Goal: Obtain resource: Obtain resource

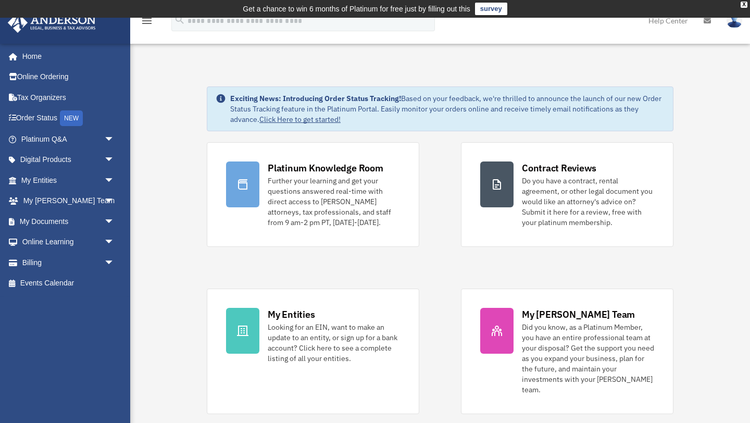
click at [733, 27] on img at bounding box center [735, 20] width 16 height 15
click at [61, 218] on link "My Documents arrow_drop_down" at bounding box center [68, 221] width 123 height 21
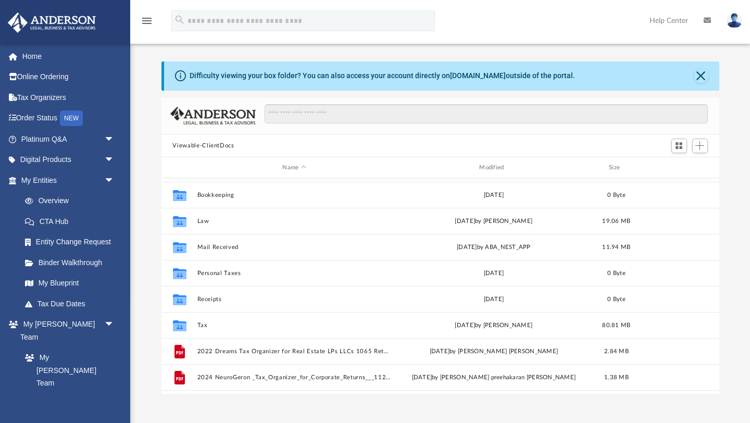
scroll to position [26, 0]
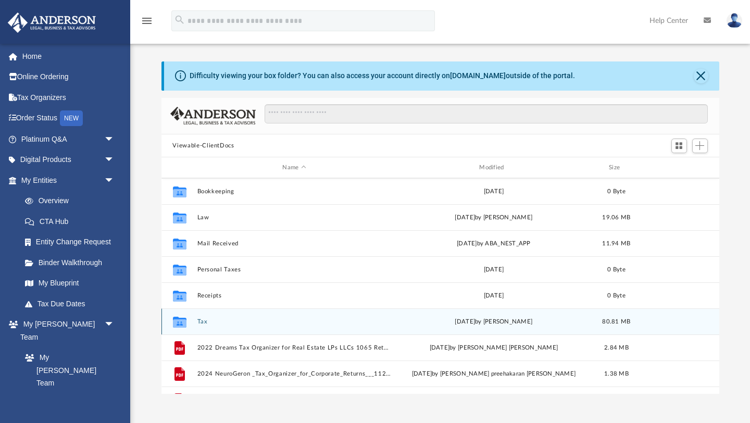
click at [183, 319] on icon "grid" at bounding box center [179, 323] width 14 height 8
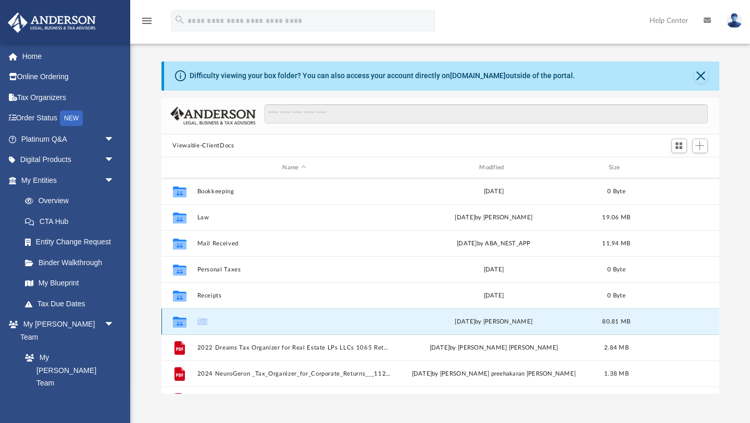
click at [183, 319] on icon "grid" at bounding box center [179, 323] width 14 height 8
click at [411, 319] on div "[DATE] by [PERSON_NAME]" at bounding box center [493, 321] width 195 height 9
click at [178, 318] on icon "grid" at bounding box center [179, 322] width 14 height 11
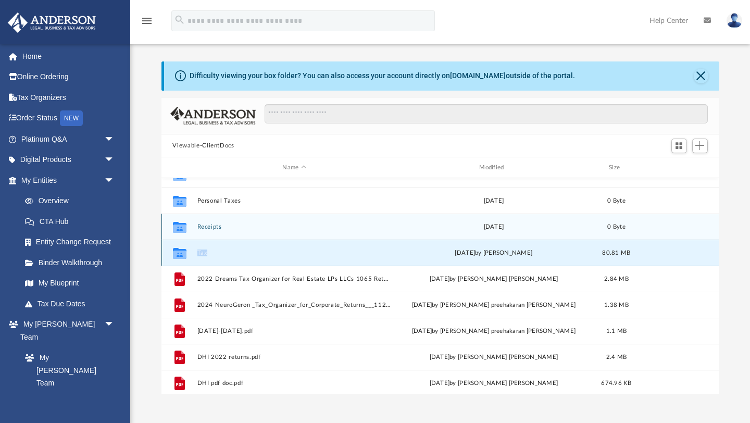
scroll to position [96, 0]
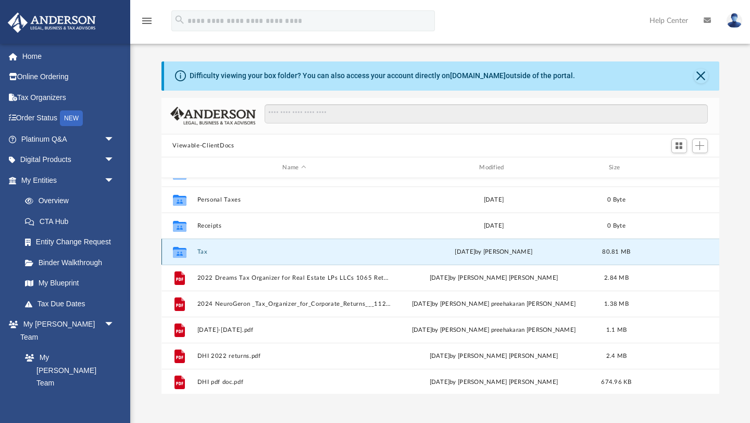
click at [461, 250] on span "[DATE]" at bounding box center [465, 252] width 20 height 6
click at [194, 249] on div "Collaborated Folder Tax [DATE] by [PERSON_NAME] 80.81 MB" at bounding box center [440, 252] width 558 height 26
click at [705, 73] on button "Close" at bounding box center [701, 76] width 15 height 15
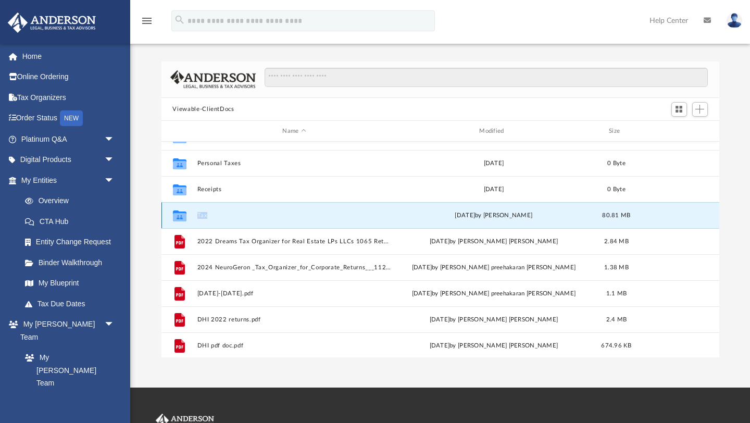
click at [217, 217] on button "Tax" at bounding box center [294, 215] width 195 height 7
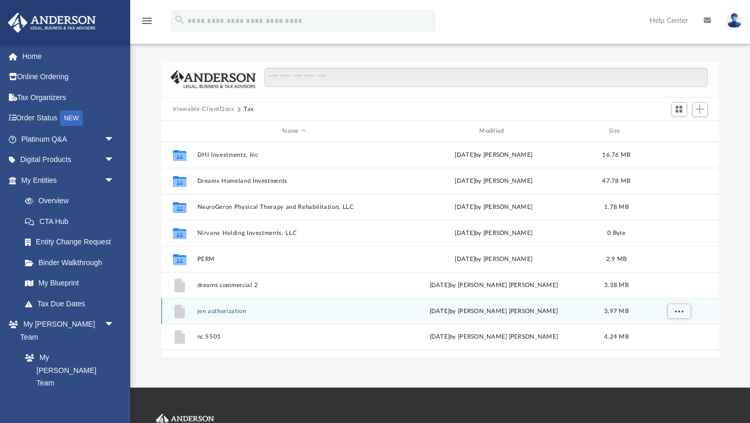
scroll to position [0, 0]
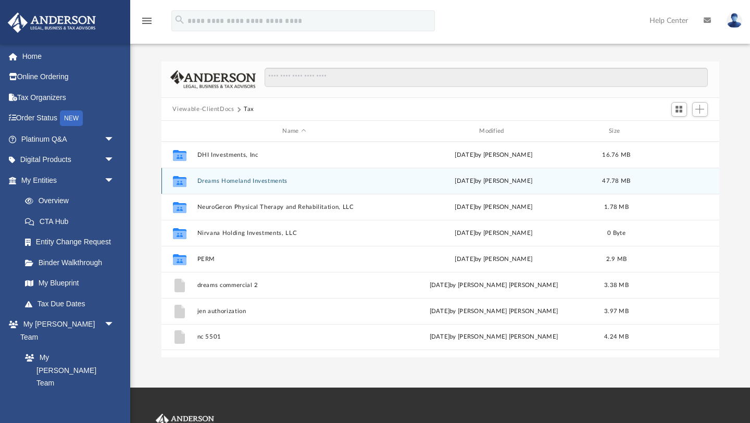
click at [310, 180] on button "Dreams Homeland Investments" at bounding box center [294, 181] width 195 height 7
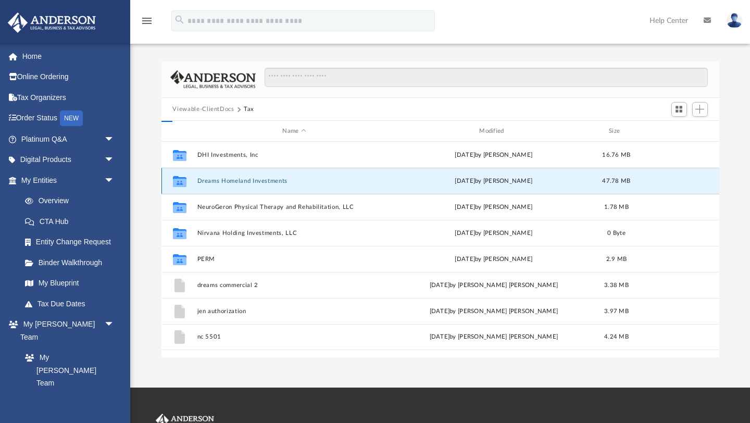
click at [310, 180] on button "Dreams Homeland Investments" at bounding box center [294, 181] width 195 height 7
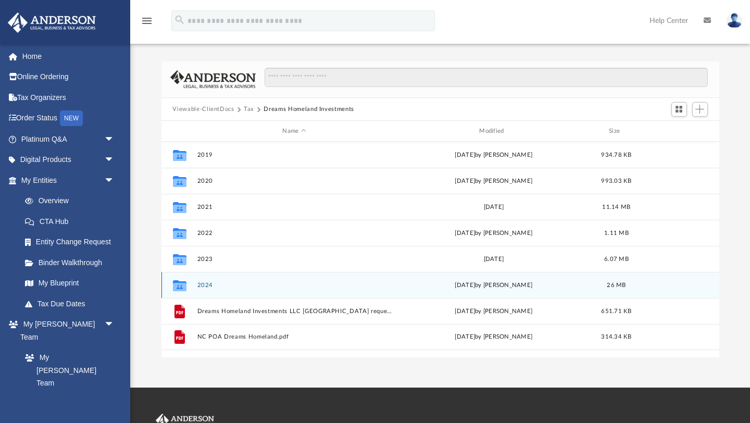
click at [247, 286] on button "2024" at bounding box center [294, 285] width 195 height 7
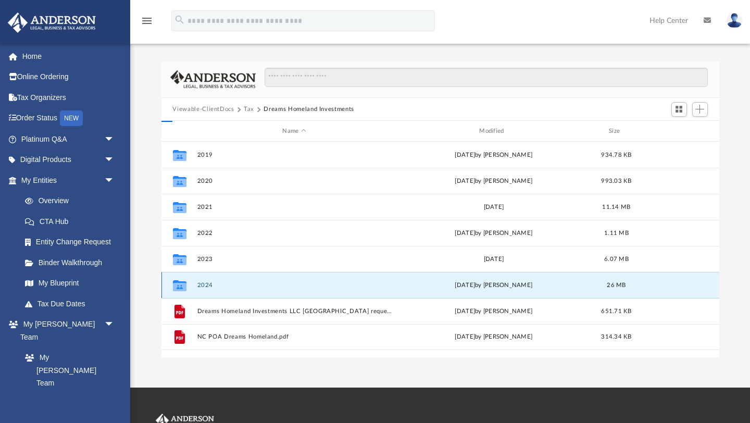
click at [247, 286] on button "2024" at bounding box center [294, 285] width 195 height 7
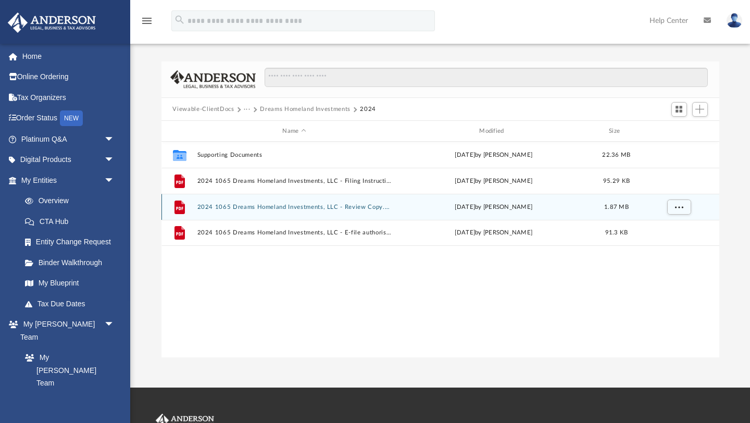
click at [392, 209] on div "File 2024 1065 Dreams Homeland Investments, LLC - Review Copy.pdf [DATE] by [PE…" at bounding box center [440, 207] width 558 height 26
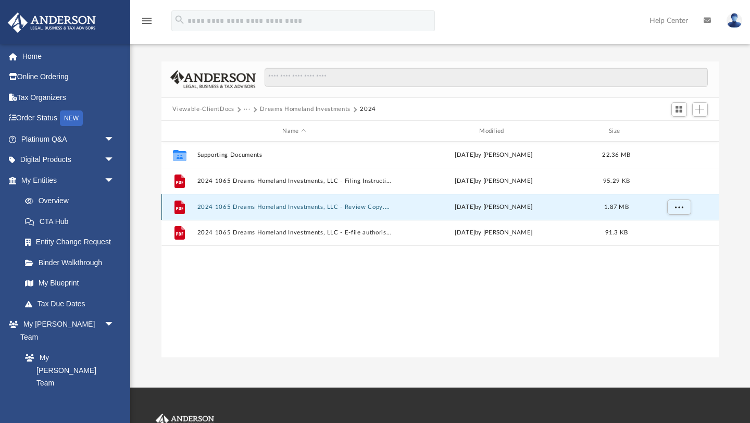
click at [392, 209] on div "File 2024 1065 Dreams Homeland Investments, LLC - Review Copy.pdf [DATE] by [PE…" at bounding box center [440, 207] width 558 height 26
click at [186, 205] on icon "File" at bounding box center [179, 207] width 17 height 17
click at [179, 209] on icon "grid" at bounding box center [179, 208] width 10 height 14
click at [646, 206] on div "grid" at bounding box center [678, 207] width 73 height 20
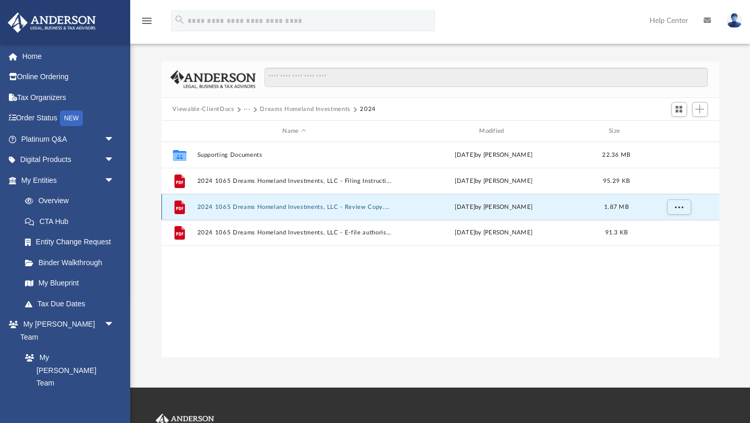
click at [237, 208] on button "2024 1065 Dreams Homeland Investments, LLC - Review Copy.pdf" at bounding box center [294, 207] width 195 height 7
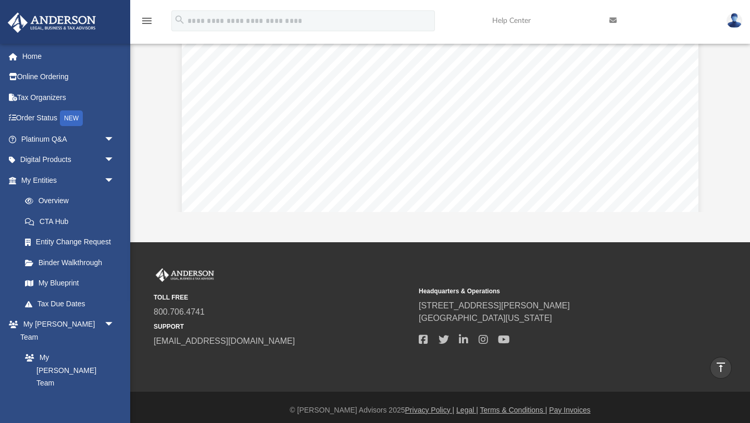
scroll to position [41784, 0]
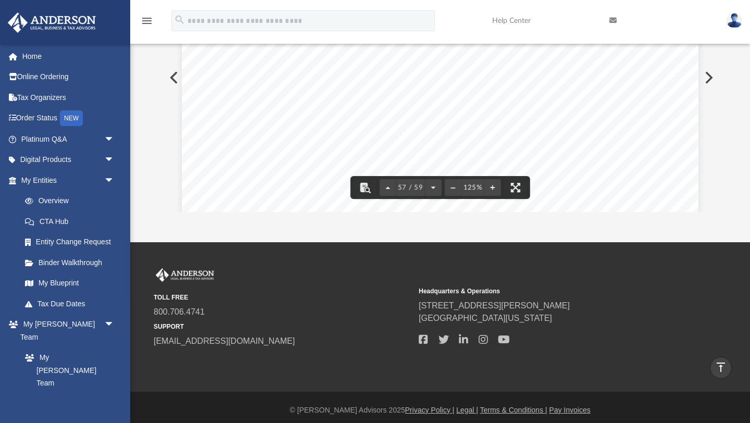
click at [174, 85] on button "Preview" at bounding box center [172, 77] width 23 height 29
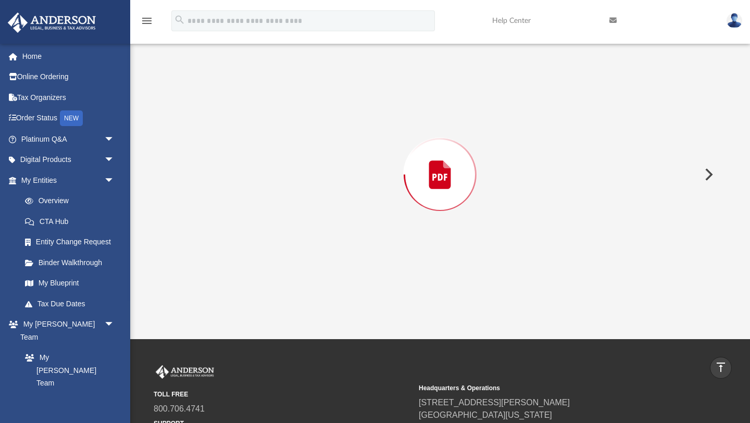
scroll to position [0, 0]
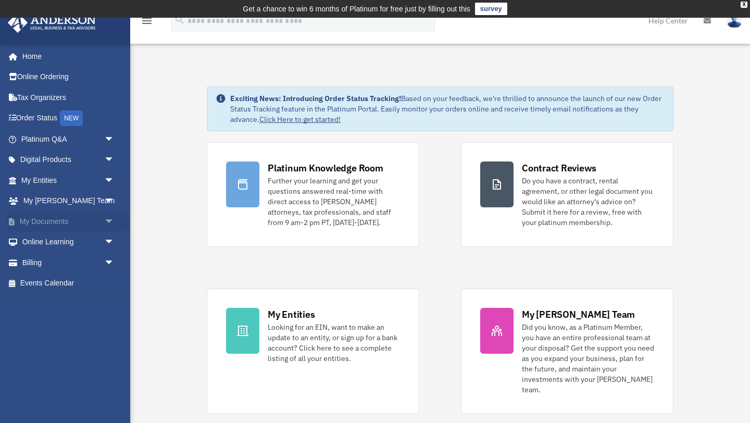
click at [35, 226] on link "My Documents arrow_drop_down" at bounding box center [68, 221] width 123 height 21
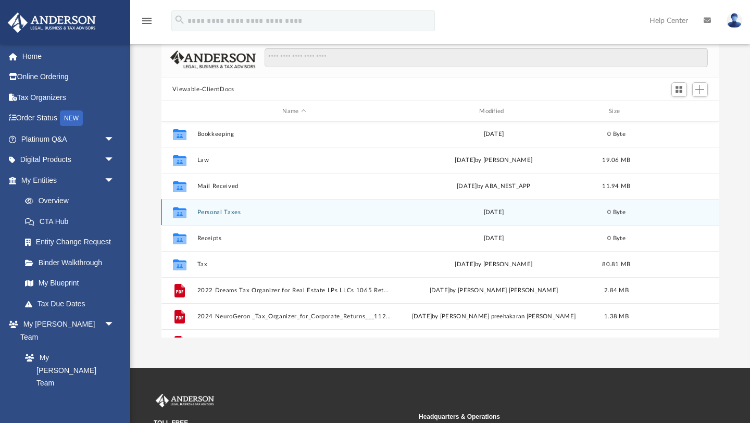
scroll to position [28, 0]
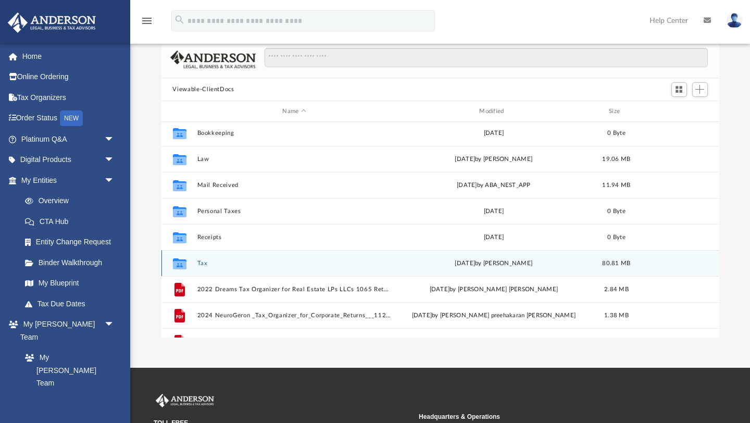
click at [185, 266] on icon "grid" at bounding box center [179, 265] width 14 height 8
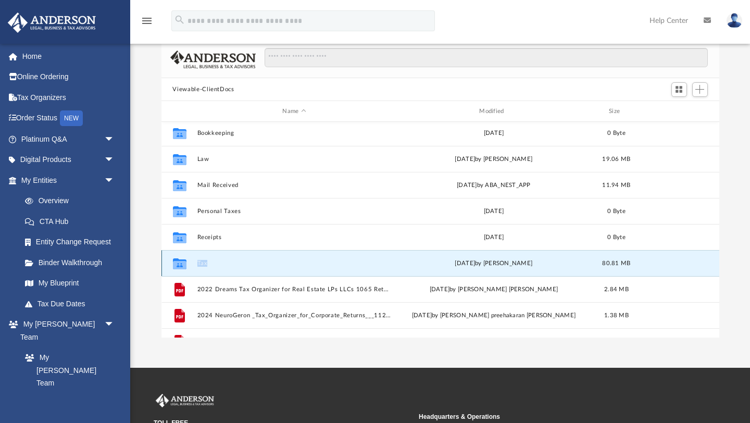
click at [185, 266] on icon "grid" at bounding box center [179, 265] width 14 height 8
click at [227, 265] on button "Tax" at bounding box center [294, 263] width 195 height 7
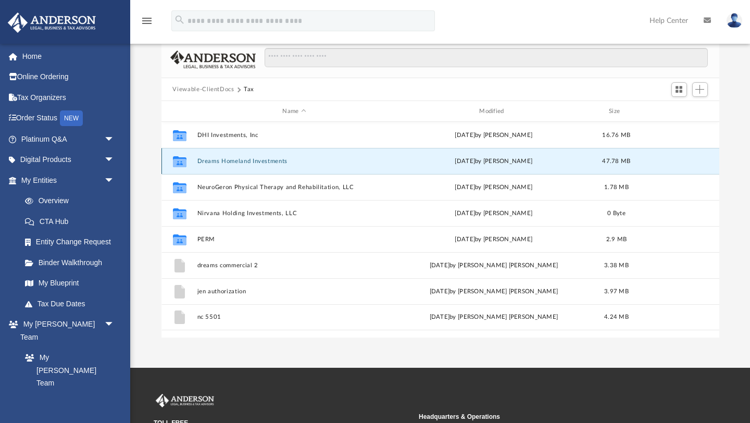
click at [304, 163] on button "Dreams Homeland Investments" at bounding box center [294, 161] width 195 height 7
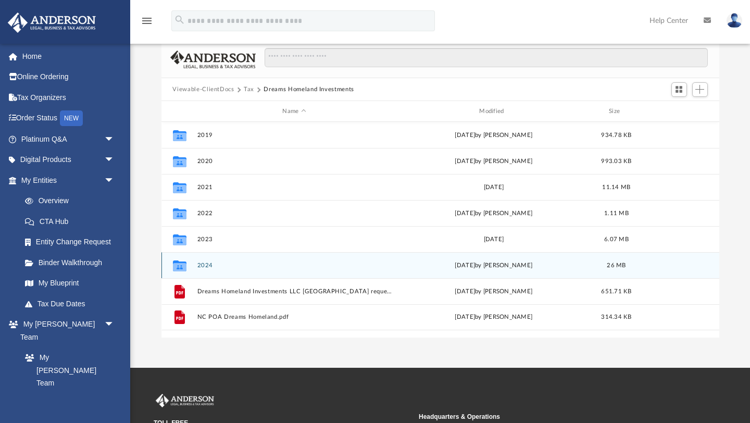
click at [229, 261] on div "Collaborated Folder 2024 [DATE] by [PERSON_NAME] 26 MB" at bounding box center [440, 265] width 558 height 26
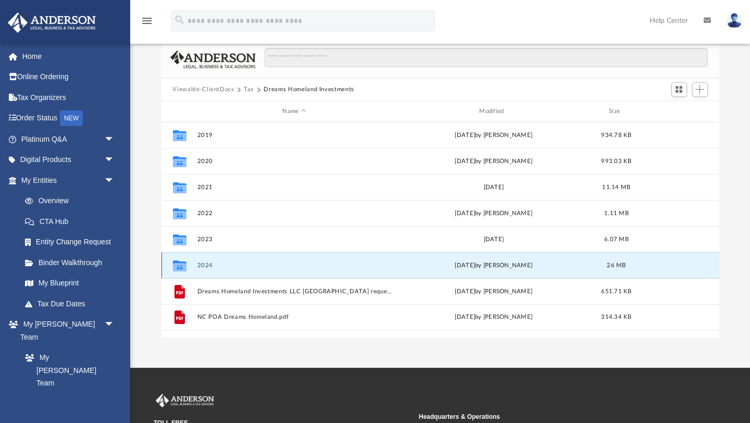
click at [229, 261] on div "Collaborated Folder 2024 [DATE] by [PERSON_NAME] 26 MB" at bounding box center [440, 265] width 558 height 26
click at [217, 267] on button "2024" at bounding box center [294, 265] width 195 height 7
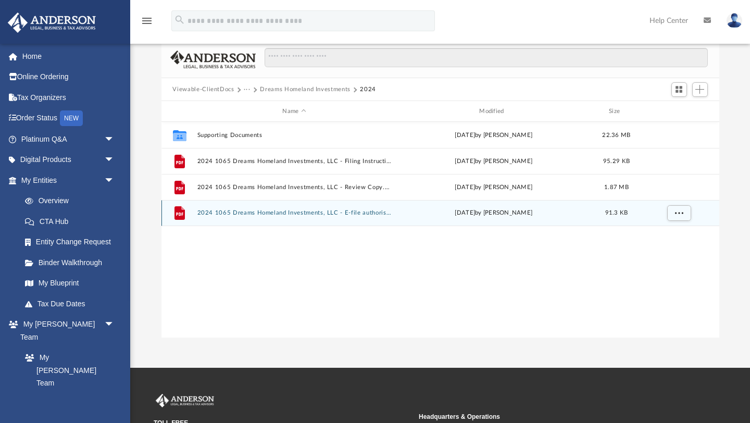
click at [310, 217] on div "File 2024 1065 Dreams Homeland Investments, LLC - E-file authorisation - please…" at bounding box center [440, 213] width 558 height 26
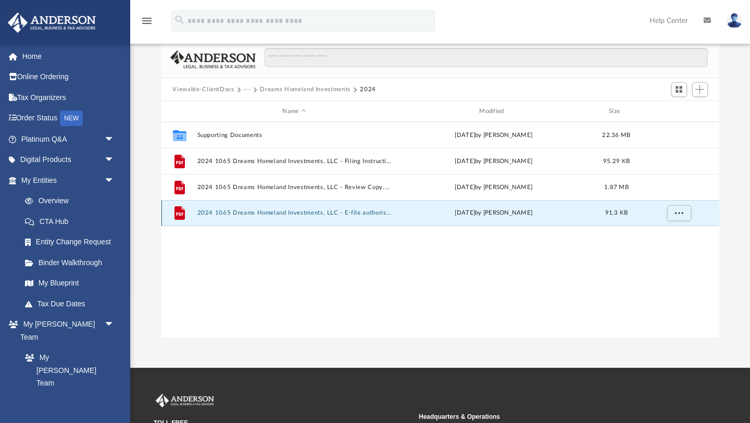
click at [310, 217] on div "File 2024 1065 Dreams Homeland Investments, LLC - E-file authorisation - please…" at bounding box center [440, 213] width 558 height 26
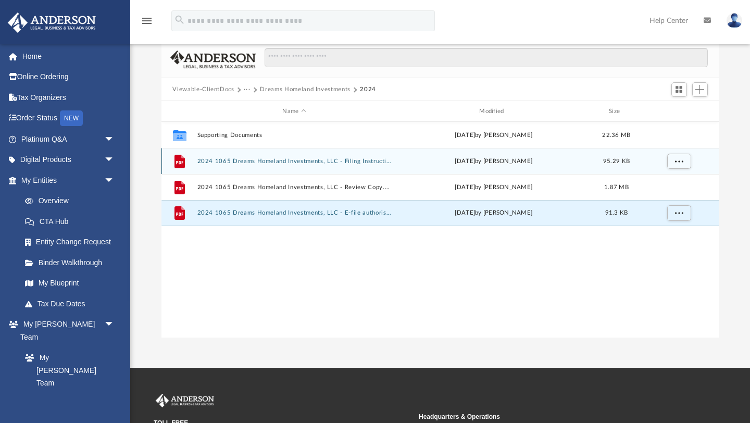
click at [322, 168] on div "File 2024 1065 Dreams Homeland Investments, LLC - Filing Instructions.pdf today…" at bounding box center [440, 161] width 558 height 26
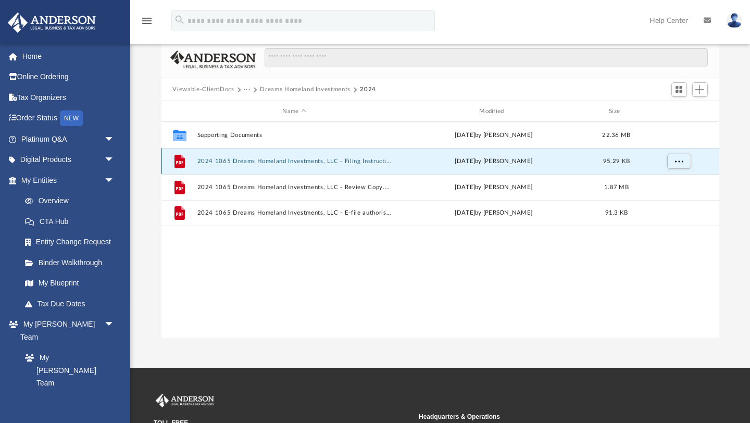
click at [322, 168] on div "File 2024 1065 Dreams Homeland Investments, LLC - Filing Instructions.pdf today…" at bounding box center [440, 161] width 558 height 26
click at [236, 166] on div "File 2024 1065 Dreams Homeland Investments, LLC - Filing Instructions.pdf today…" at bounding box center [440, 161] width 558 height 26
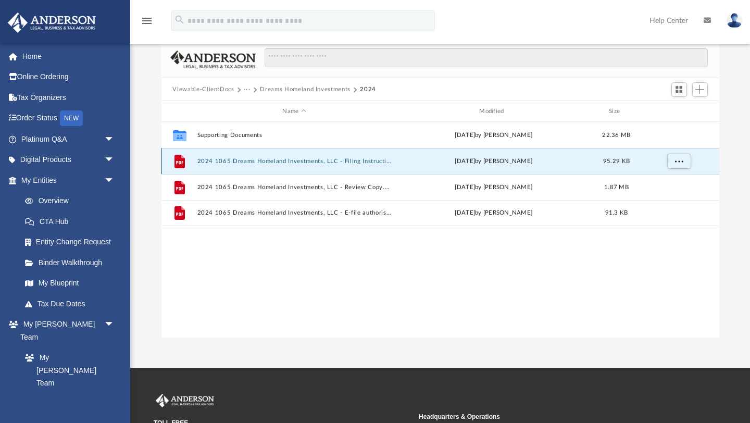
click at [236, 166] on div "File 2024 1065 Dreams Homeland Investments, LLC - Filing Instructions.pdf today…" at bounding box center [440, 161] width 558 height 26
click at [181, 162] on icon "grid" at bounding box center [179, 162] width 10 height 14
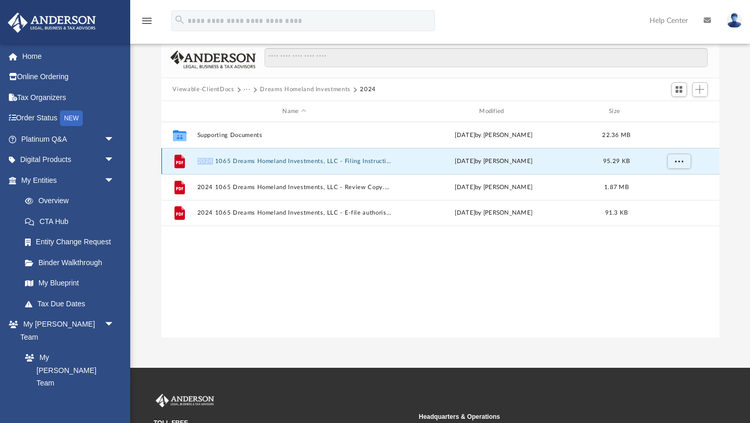
click at [305, 162] on button "2024 1065 Dreams Homeland Investments, LLC - Filing Instructions.pdf" at bounding box center [294, 161] width 195 height 7
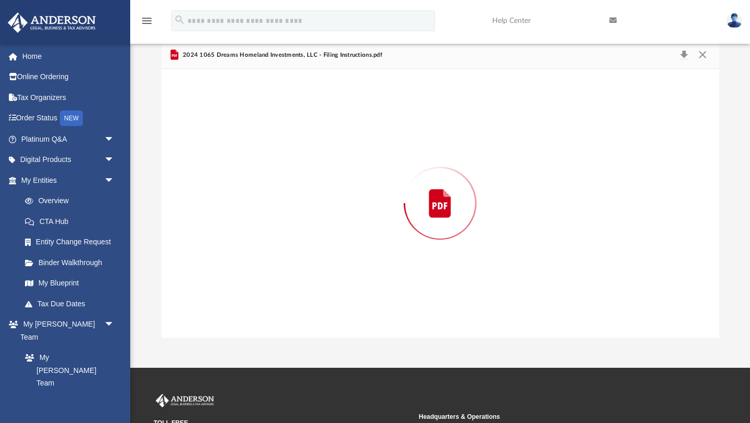
click at [305, 162] on div "Preview" at bounding box center [440, 203] width 558 height 269
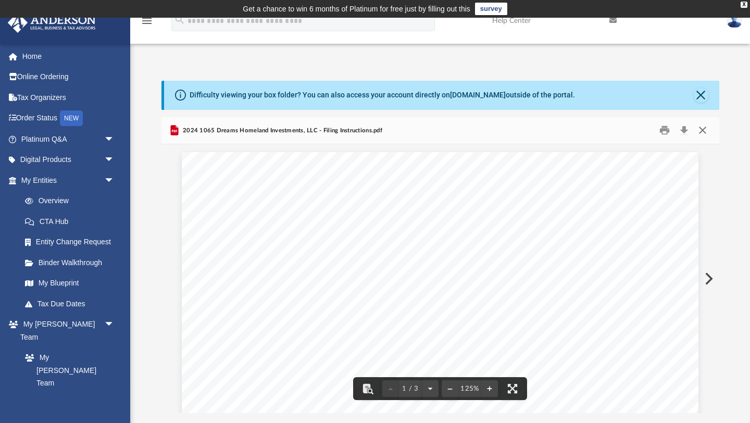
click at [702, 129] on button "Close" at bounding box center [702, 130] width 19 height 16
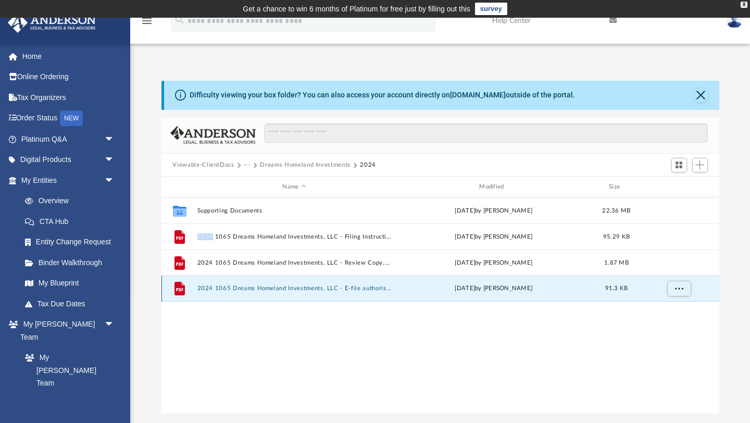
click at [308, 291] on button "2024 1065 Dreams Homeland Investments, LLC - E-file authorisation - please sign…" at bounding box center [294, 288] width 195 height 7
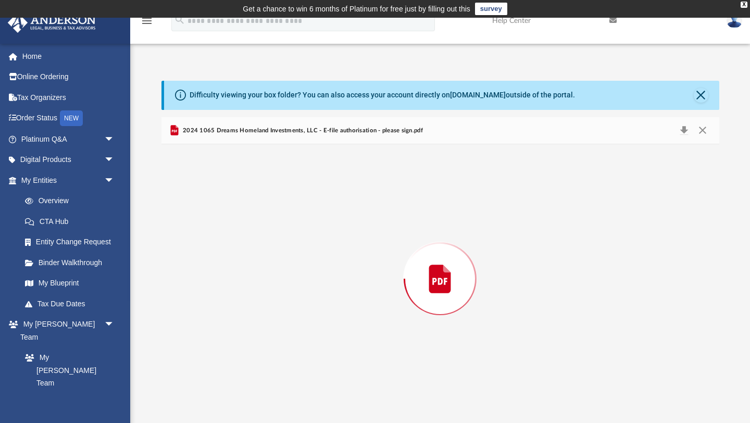
click at [308, 291] on div "Preview" at bounding box center [440, 278] width 558 height 269
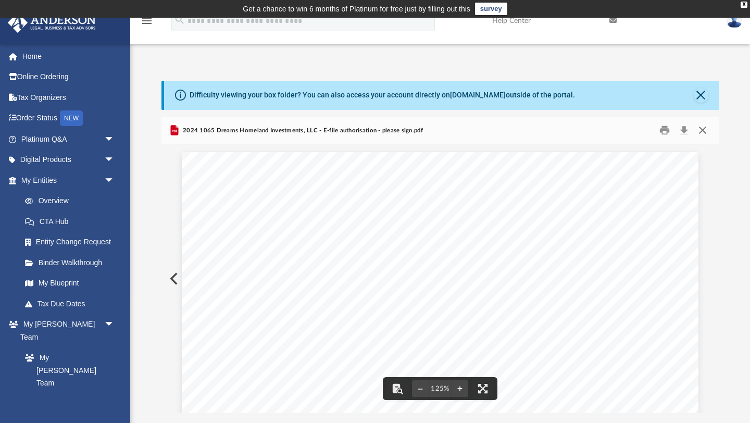
click at [701, 128] on button "Close" at bounding box center [702, 130] width 19 height 16
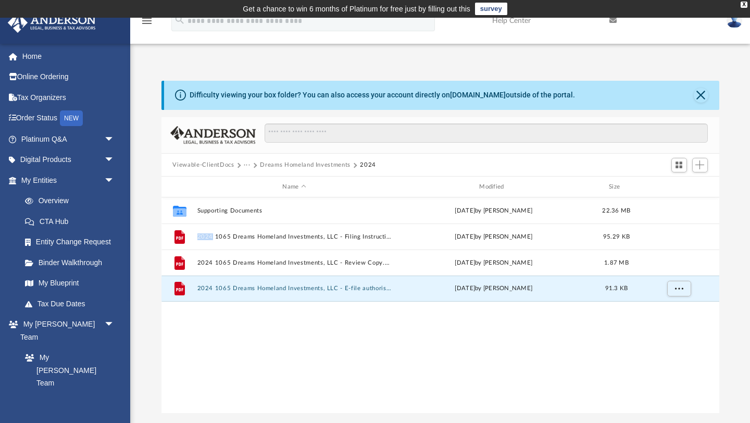
click at [200, 166] on button "Viewable-ClientDocs" at bounding box center [202, 164] width 61 height 9
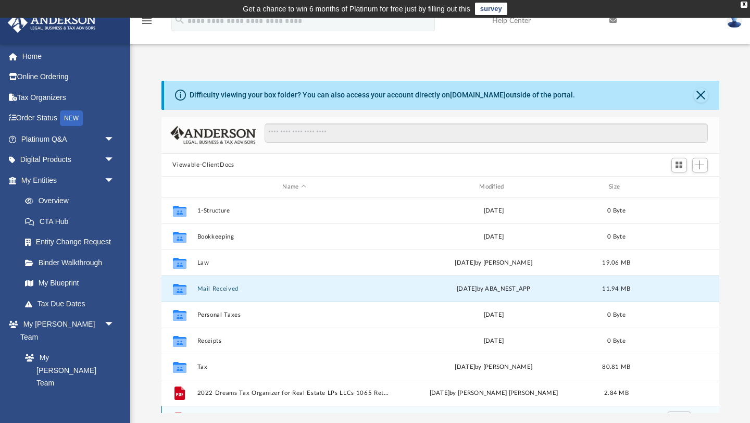
click at [296, 287] on button "Mail Received" at bounding box center [294, 288] width 195 height 7
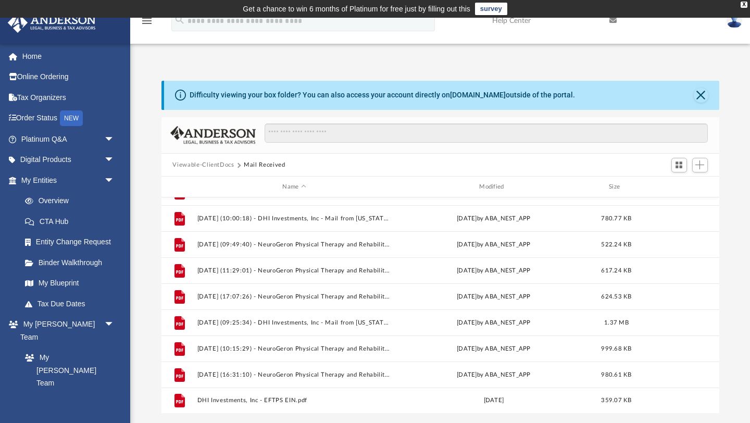
click at [181, 167] on button "Viewable-ClientDocs" at bounding box center [202, 164] width 61 height 9
